Goal: Book appointment/travel/reservation

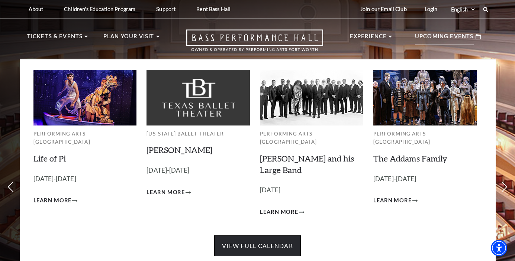
click at [255, 243] on link "View Full Calendar" at bounding box center [257, 246] width 87 height 21
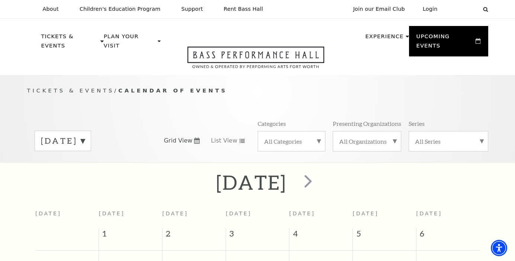
click at [318, 138] on label "All Categories" at bounding box center [291, 142] width 55 height 8
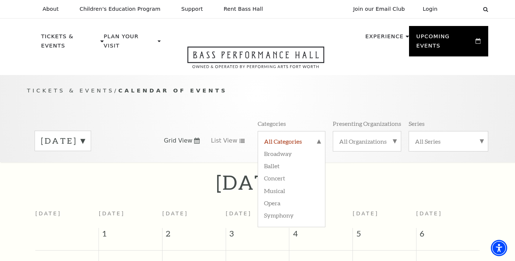
click at [318, 138] on label "All Categories" at bounding box center [291, 143] width 55 height 10
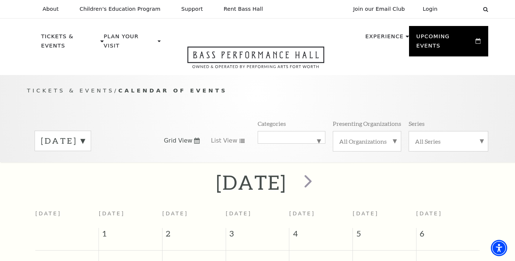
click at [389, 138] on label "All Organizations" at bounding box center [367, 142] width 56 height 8
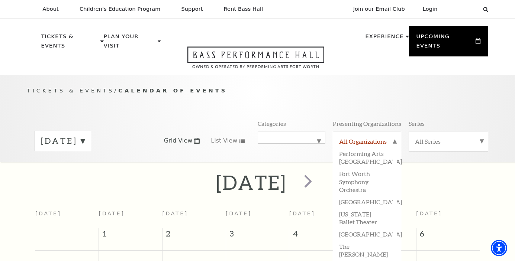
click at [389, 138] on label "All Organizations" at bounding box center [367, 143] width 56 height 10
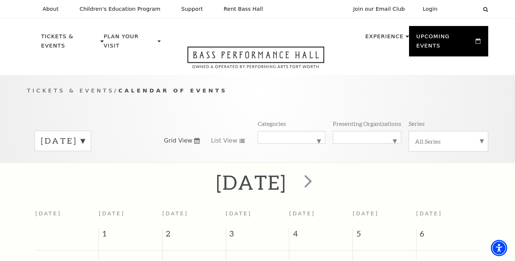
click at [482, 131] on div "All Series" at bounding box center [449, 141] width 80 height 20
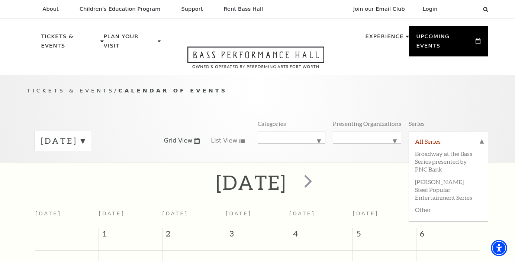
click at [481, 138] on label "All Series" at bounding box center [448, 143] width 67 height 10
